Goal: Transaction & Acquisition: Purchase product/service

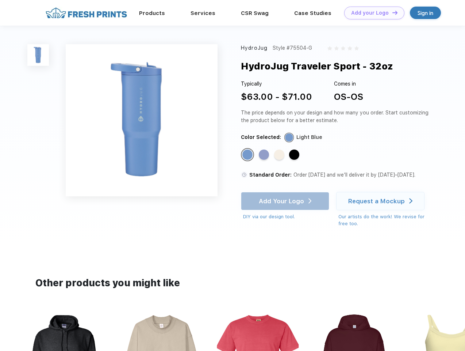
click at [372, 13] on link "Add your Logo Design Tool" at bounding box center [374, 13] width 60 height 13
click at [0, 0] on div "Design Tool" at bounding box center [0, 0] width 0 height 0
click at [392, 12] on link "Add your Logo Design Tool" at bounding box center [374, 13] width 60 height 13
click at [38, 55] on img at bounding box center [38, 55] width 22 height 22
click at [248, 155] on div "Standard Color" at bounding box center [247, 154] width 10 height 10
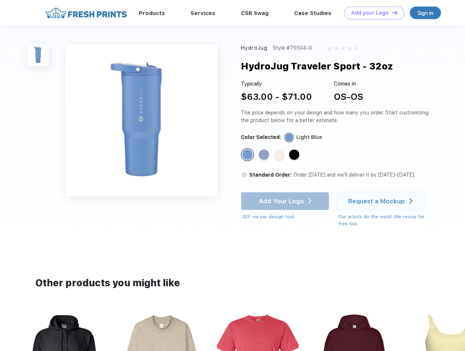
click at [265, 155] on div "Standard Color" at bounding box center [264, 154] width 10 height 10
click at [280, 155] on div "Standard Color" at bounding box center [279, 154] width 10 height 10
click at [295, 155] on div "Standard Color" at bounding box center [294, 154] width 10 height 10
click at [286, 201] on div "Add Your Logo DIY via our design tool. Ah shoot! This product isn't up in our d…" at bounding box center [285, 206] width 88 height 28
click at [382, 201] on div "Request a Mockup" at bounding box center [376, 200] width 57 height 7
